Goal: Task Accomplishment & Management: Manage account settings

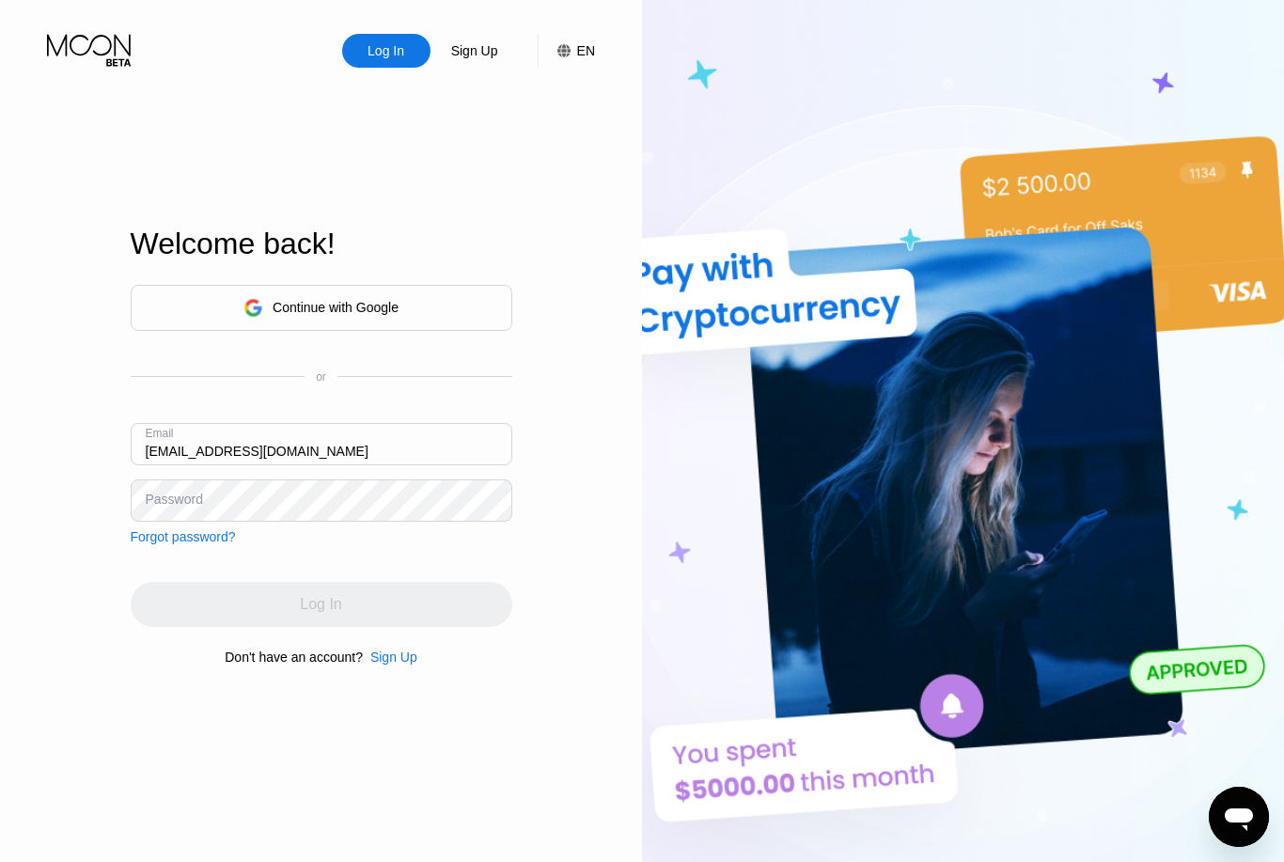
type input "[EMAIL_ADDRESS][DOMAIN_NAME]"
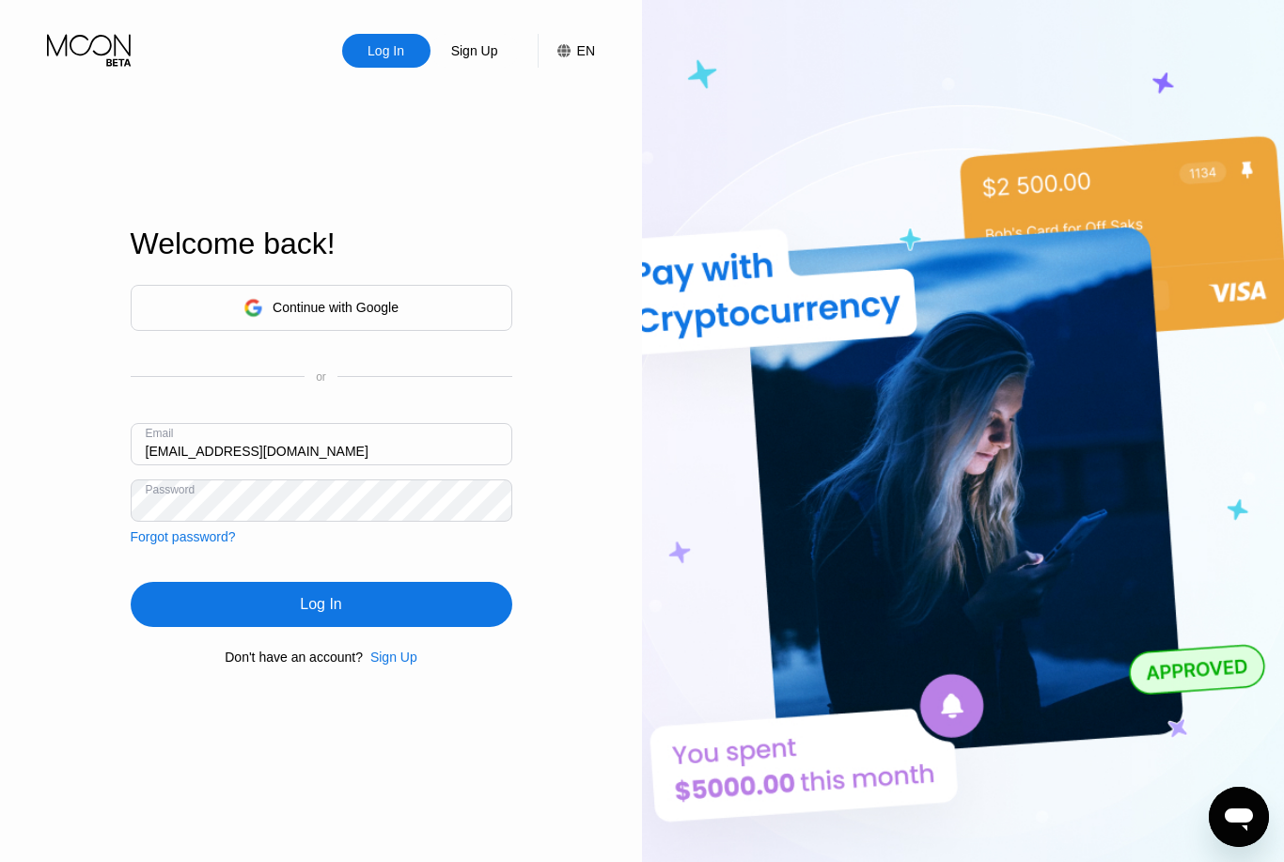
click at [317, 614] on div "Log In" at bounding box center [320, 604] width 41 height 19
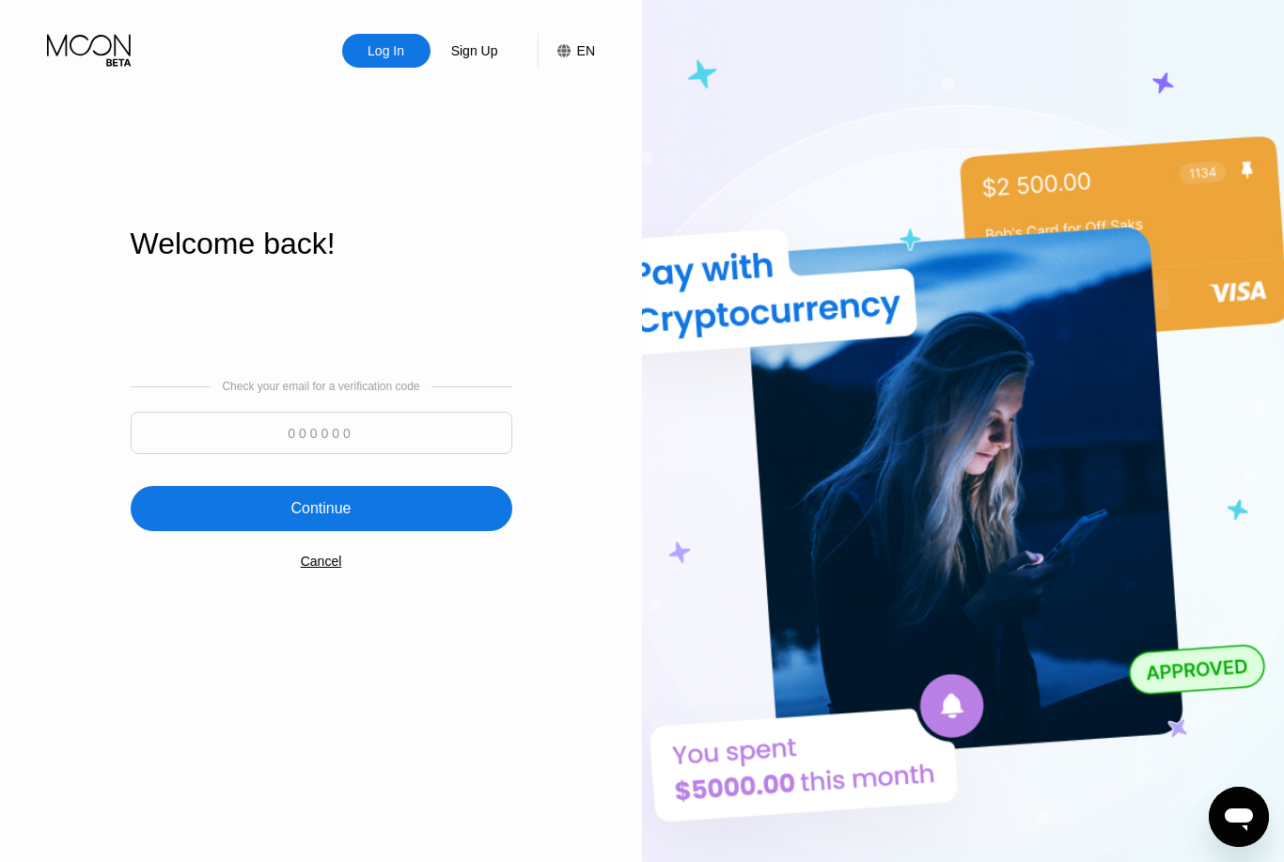
click at [289, 454] on input at bounding box center [322, 433] width 382 height 42
paste input "345147"
type input "345147"
click at [344, 518] on div "Continue" at bounding box center [320, 508] width 60 height 19
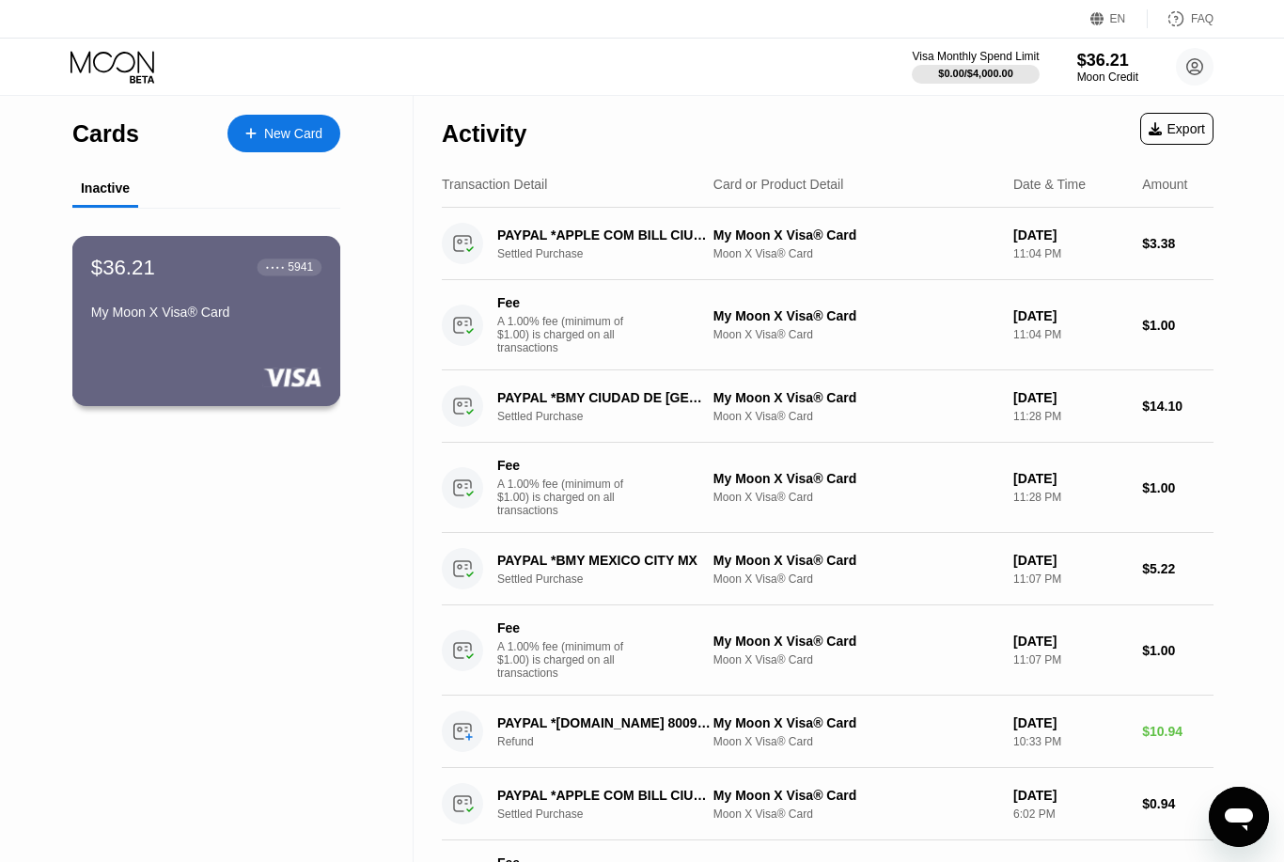
click at [246, 333] on div "$36.21 ● ● ● ● 5941 My Moon X Visa® Card" at bounding box center [206, 321] width 269 height 170
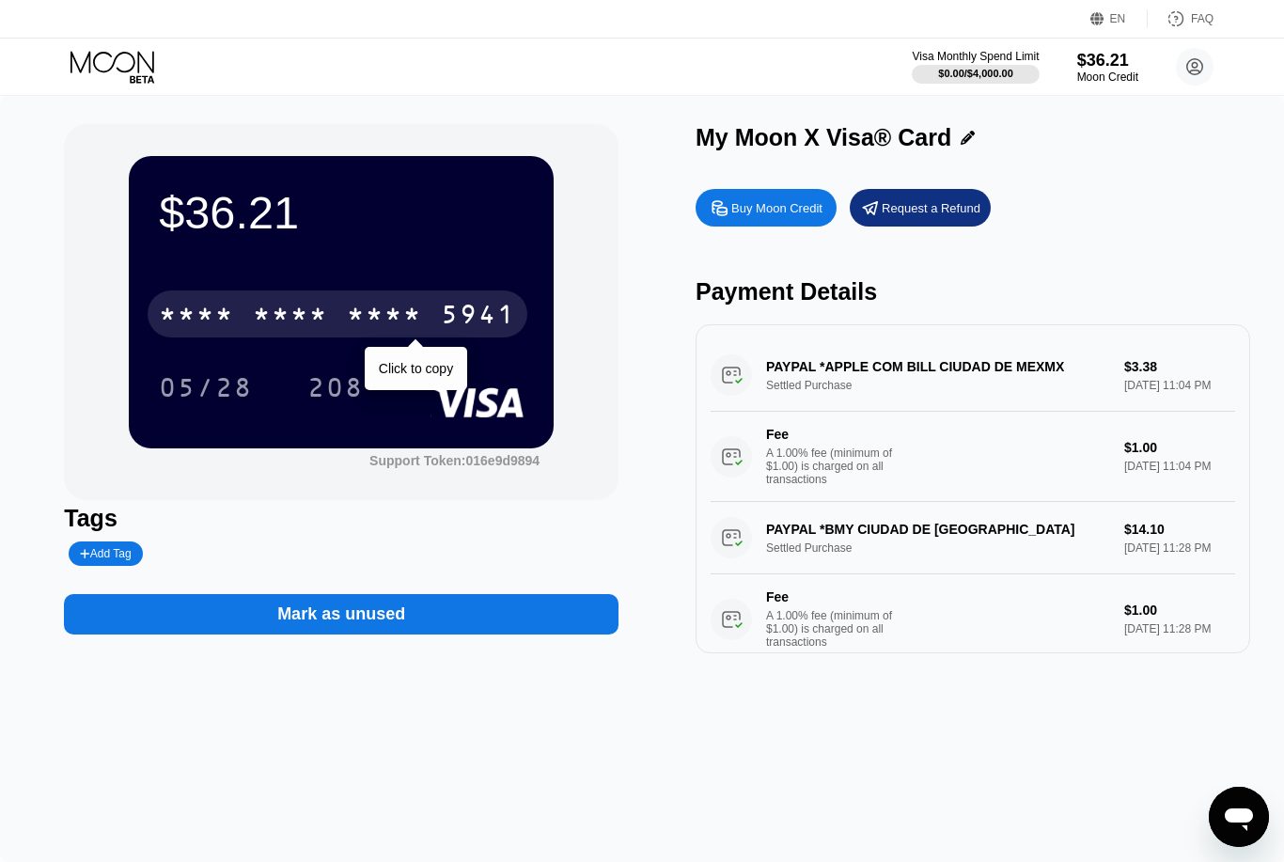
click at [490, 318] on div "5941" at bounding box center [478, 317] width 75 height 30
